Goal: Contribute content: Add original content to the website for others to see

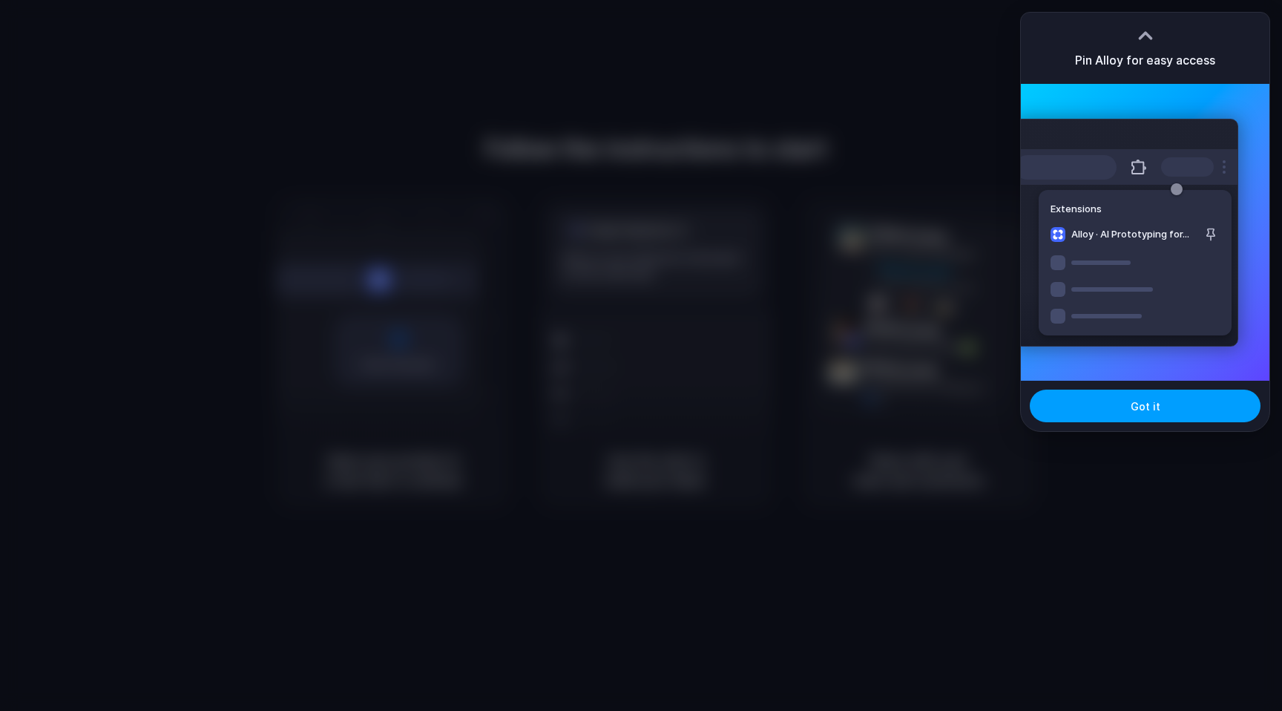
click at [1151, 396] on button "Got it" at bounding box center [1145, 405] width 231 height 33
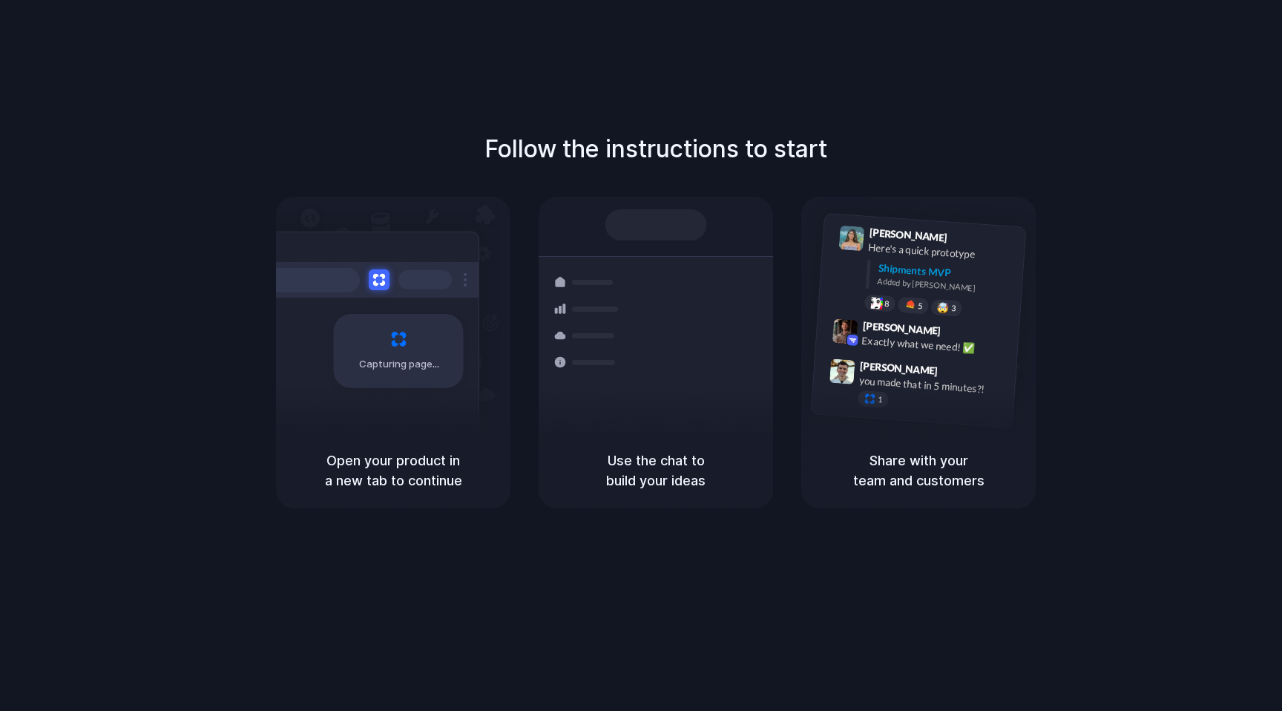
click at [658, 151] on h1 "Follow the instructions to start" at bounding box center [655, 149] width 343 height 36
click at [359, 394] on div "Capturing page" at bounding box center [367, 345] width 224 height 228
click at [847, 96] on div "Follow the instructions to start Capturing page Open your product in a new tab …" at bounding box center [655, 370] width 1311 height 740
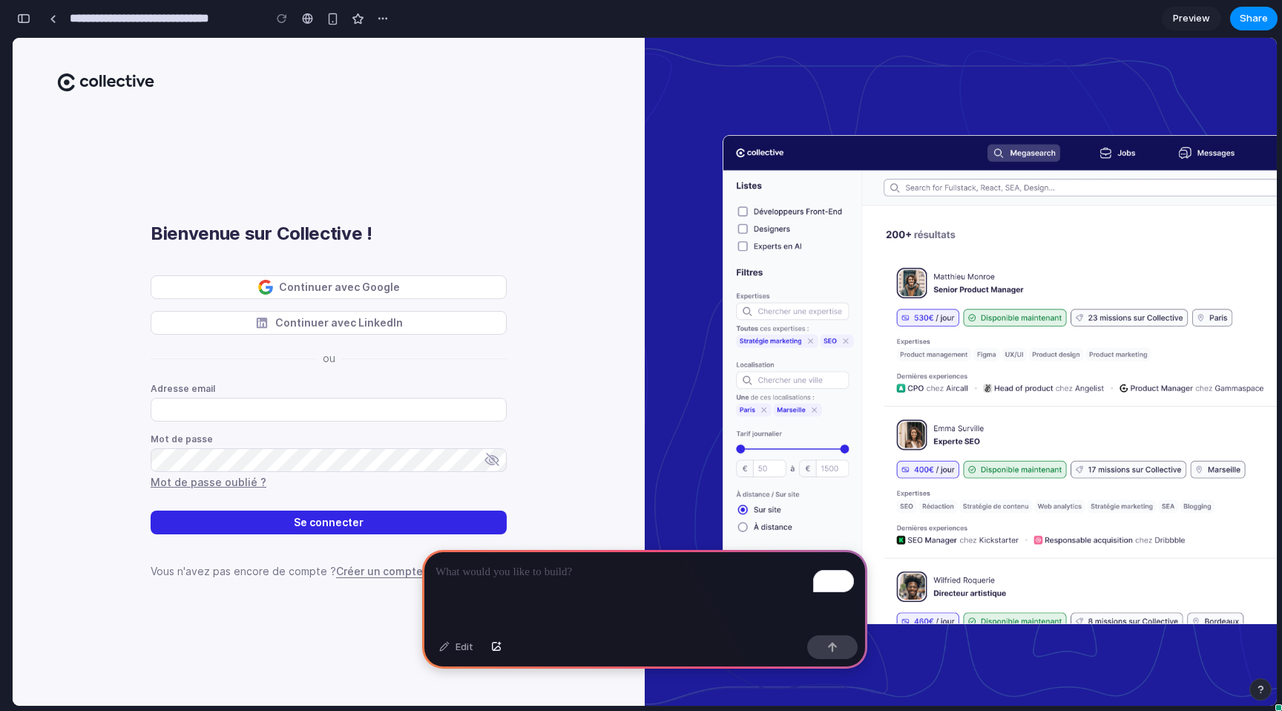
click at [448, 388] on label "Adresse email" at bounding box center [324, 389] width 347 height 12
click at [448, 398] on input "Adresse email" at bounding box center [329, 410] width 356 height 24
click at [478, 348] on div "Continuer avec Google Continuer avec LinkedIn Adresse email Mot de passe Mot de…" at bounding box center [329, 426] width 356 height 303
click at [614, 564] on p "To enrich screen reader interactions, please activate Accessibility in Grammarl…" at bounding box center [644, 572] width 418 height 18
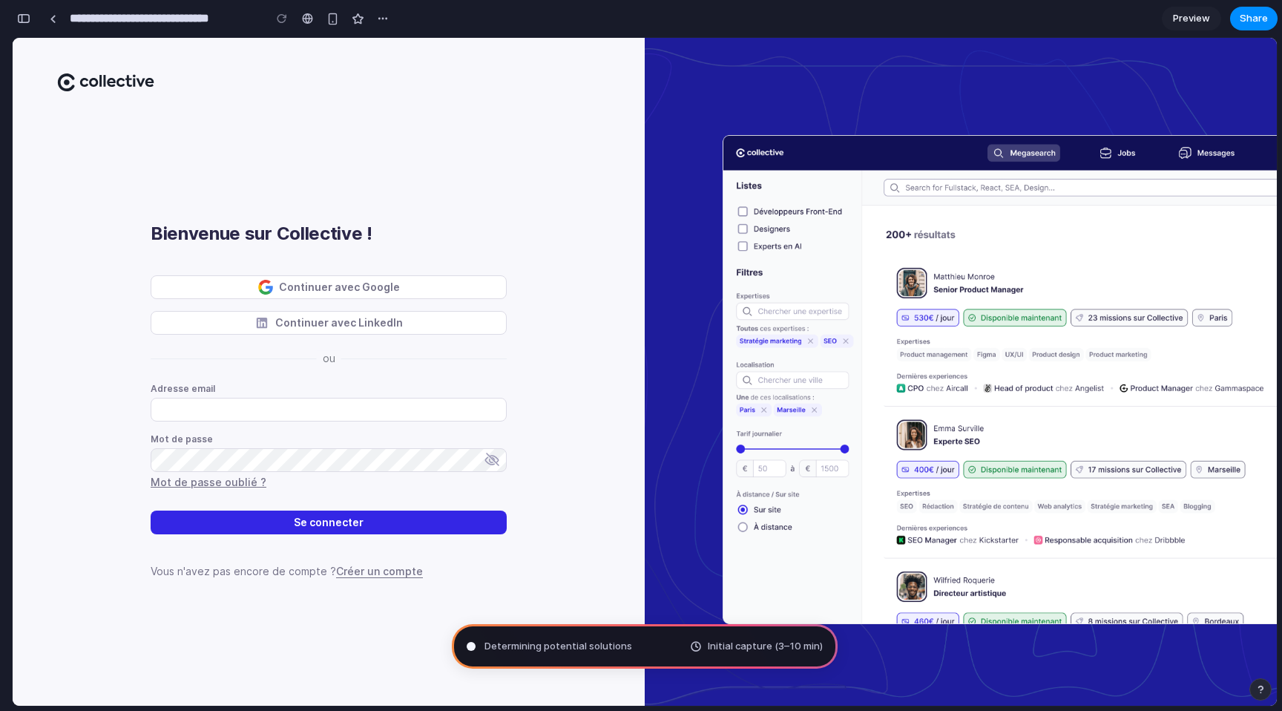
click at [732, 646] on span "Initial capture (3–10 min)" at bounding box center [765, 646] width 115 height 15
click at [56, 24] on link at bounding box center [53, 18] width 22 height 22
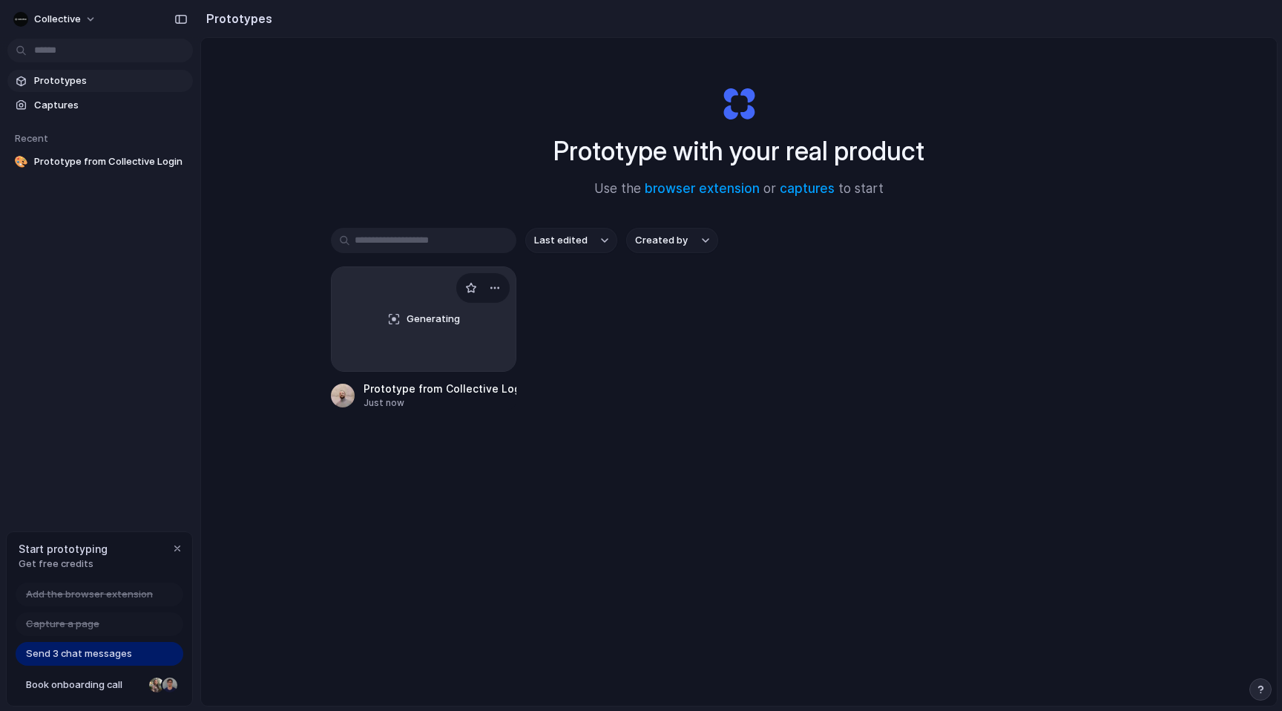
click at [435, 329] on div "Generating" at bounding box center [424, 319] width 184 height 104
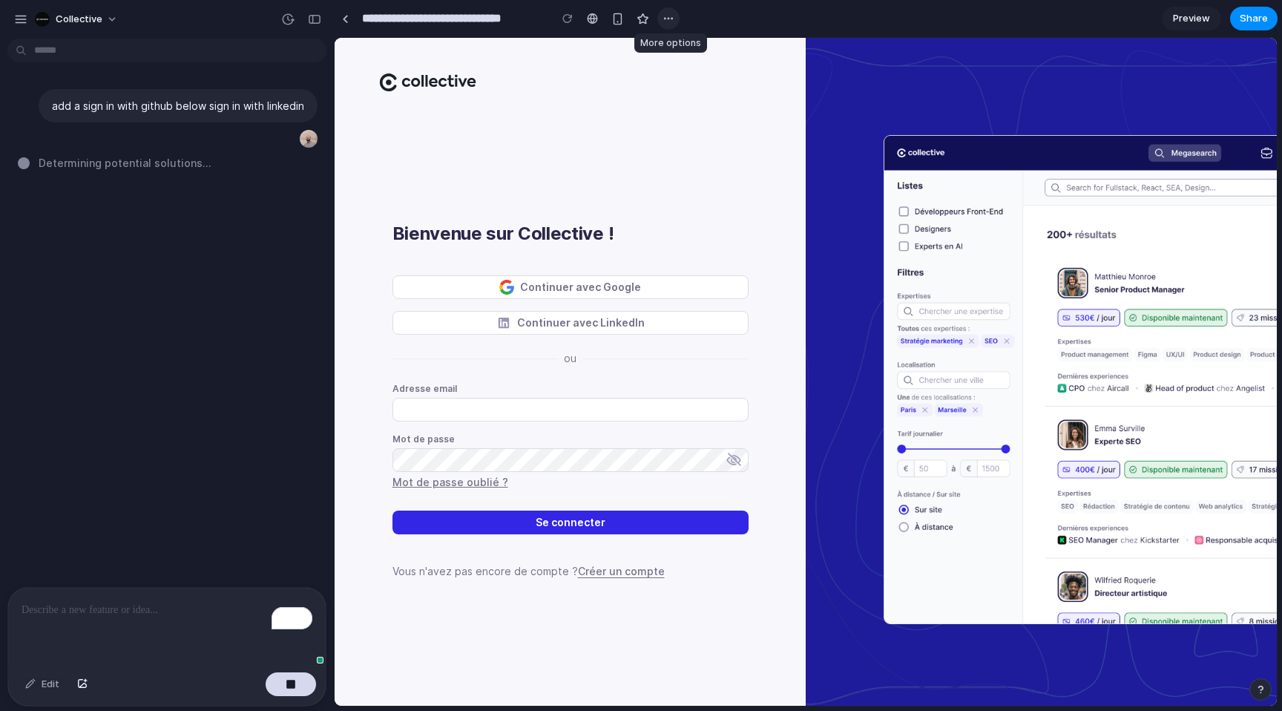
click at [658, 21] on button "button" at bounding box center [668, 18] width 22 height 22
click at [714, 19] on div "Duplicate Delete" at bounding box center [641, 355] width 1282 height 711
click at [313, 22] on div "button" at bounding box center [314, 19] width 13 height 10
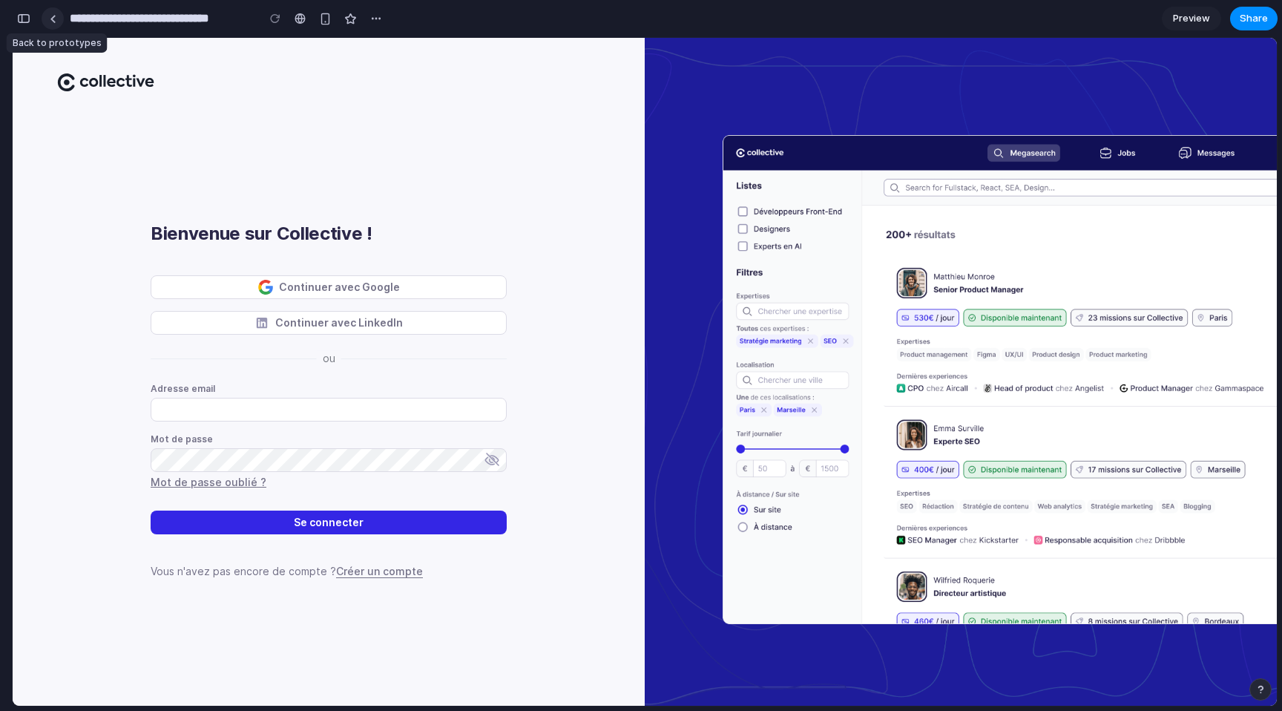
click at [50, 15] on div at bounding box center [53, 19] width 7 height 8
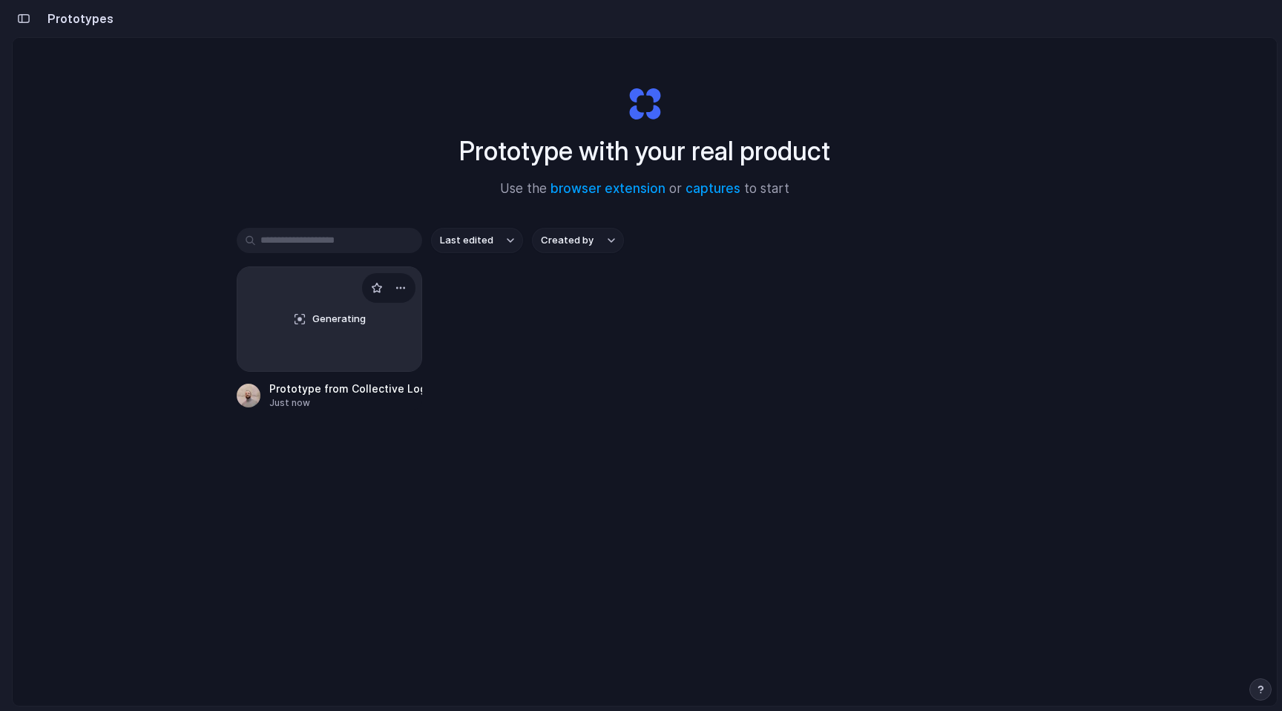
click at [336, 351] on div "Generating" at bounding box center [329, 319] width 184 height 104
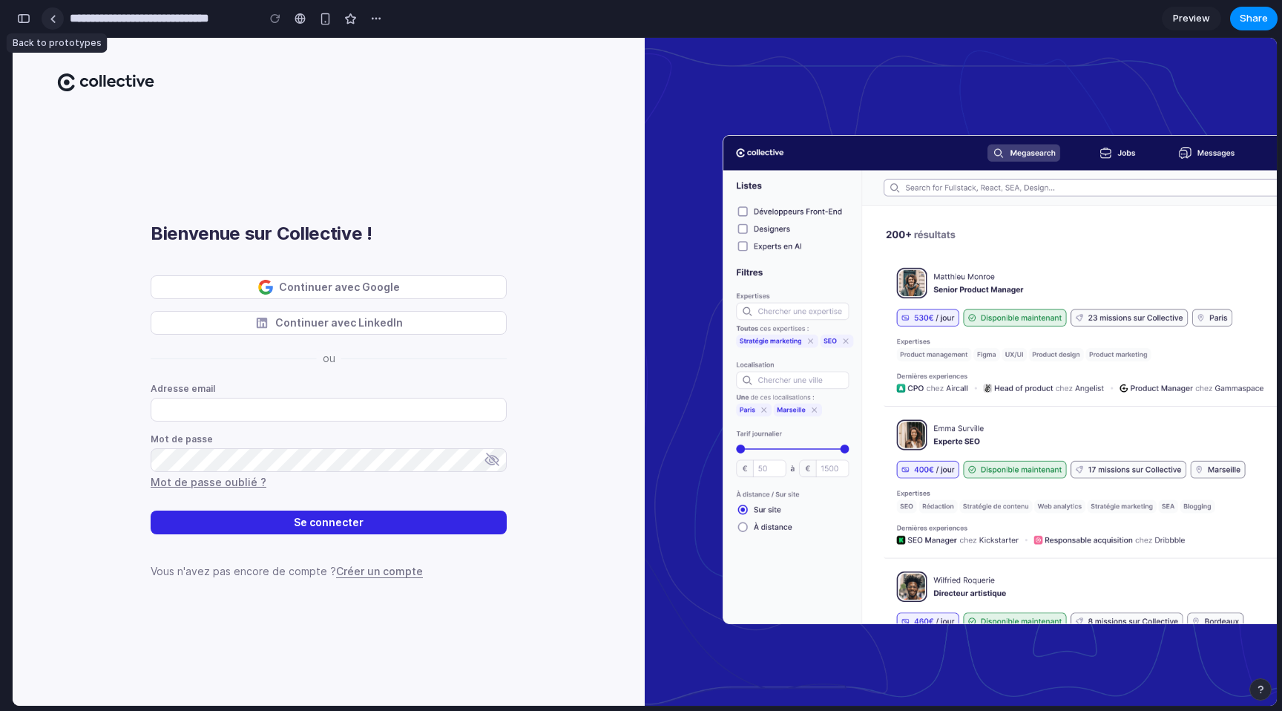
click at [42, 17] on link at bounding box center [53, 18] width 22 height 22
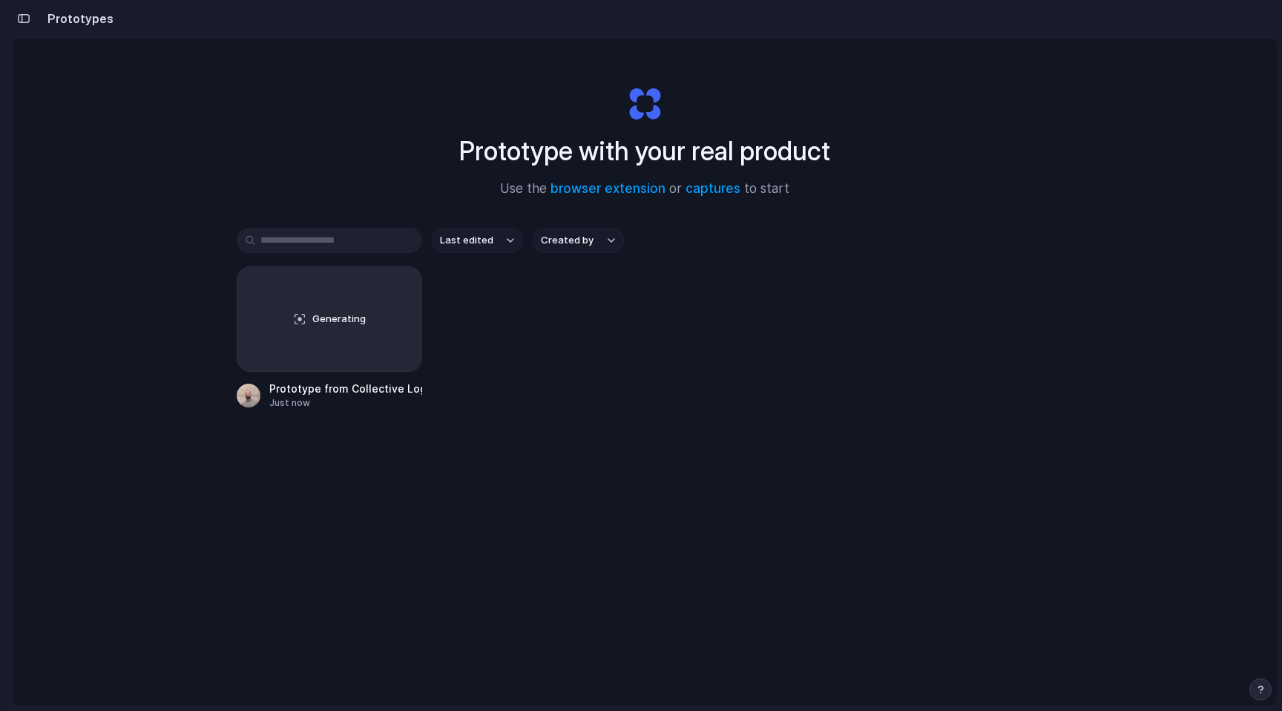
click at [22, 24] on button "button" at bounding box center [24, 19] width 24 height 24
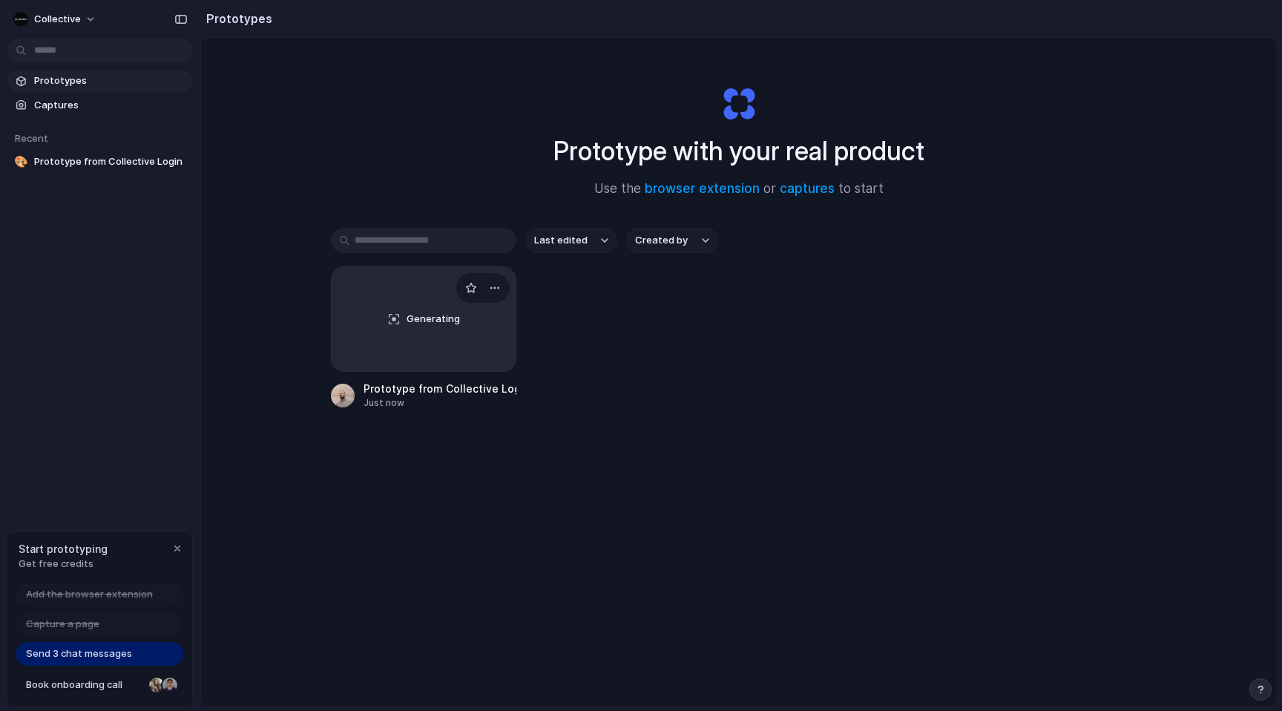
click at [399, 306] on div "Generating" at bounding box center [424, 319] width 184 height 104
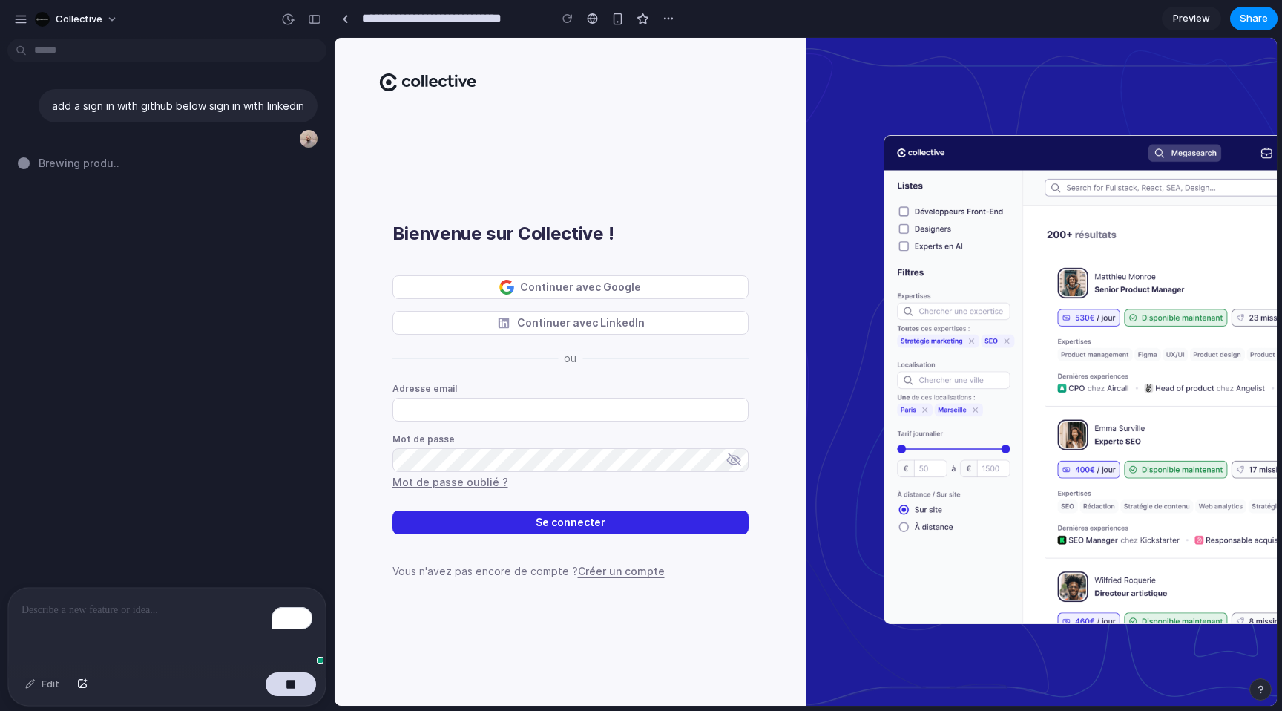
type input "**********"
